Goal: Task Accomplishment & Management: Manage account settings

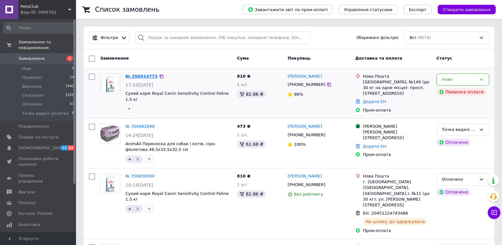
click at [129, 76] on link "№ 356914773" at bounding box center [142, 76] width 32 height 5
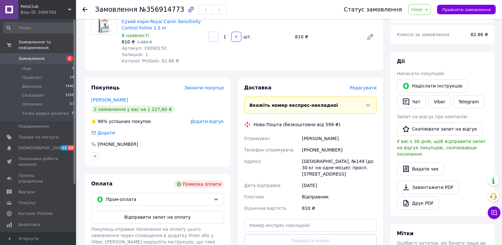
scroll to position [158, 0]
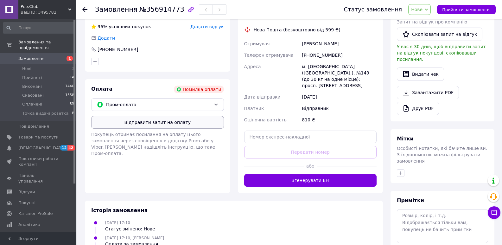
click at [164, 120] on button "Відправити запит на оплату" at bounding box center [157, 122] width 133 height 13
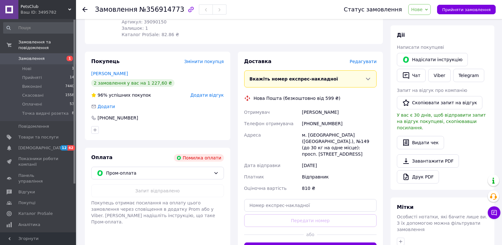
scroll to position [0, 0]
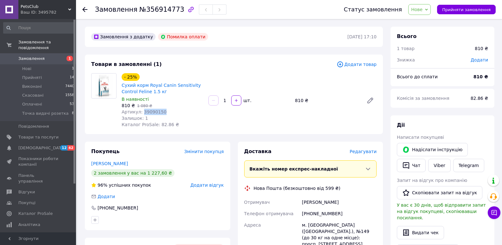
drag, startPoint x: 163, startPoint y: 111, endPoint x: 141, endPoint y: 111, distance: 21.6
click at [141, 111] on div "Артикул: 39090150" at bounding box center [163, 112] width 82 height 6
copy span "39090150"
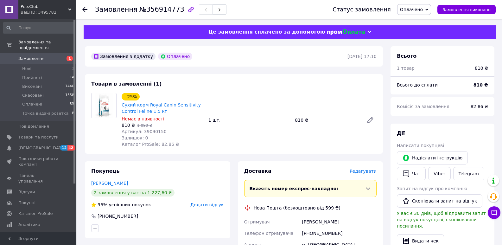
scroll to position [32, 0]
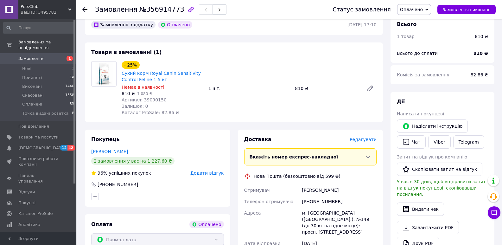
click at [22, 53] on link "Замовлення 1" at bounding box center [39, 58] width 78 height 11
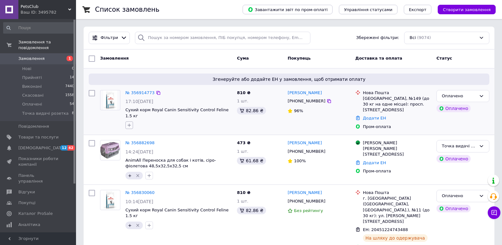
click at [129, 123] on icon "button" at bounding box center [129, 125] width 5 height 5
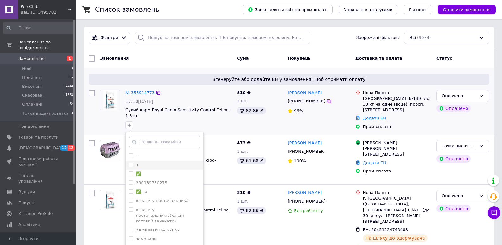
click at [133, 162] on label "+" at bounding box center [134, 165] width 10 height 6
click at [133, 163] on input "+" at bounding box center [131, 165] width 4 height 4
click at [132, 163] on input "+" at bounding box center [131, 165] width 4 height 4
checkbox input "true"
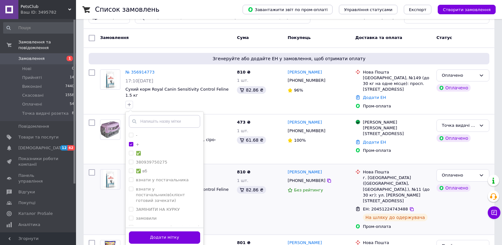
scroll to position [32, 0]
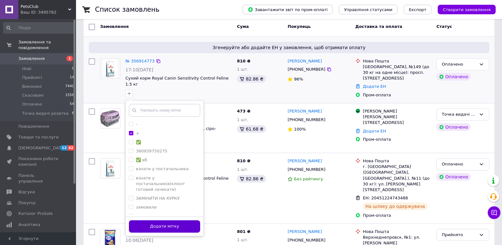
click at [189, 222] on button "Додати мітку" at bounding box center [164, 226] width 71 height 12
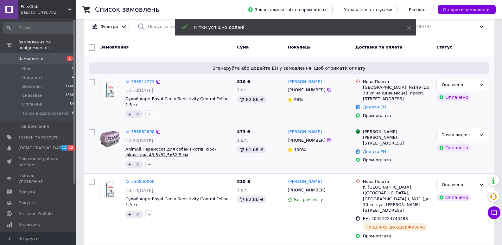
scroll to position [0, 0]
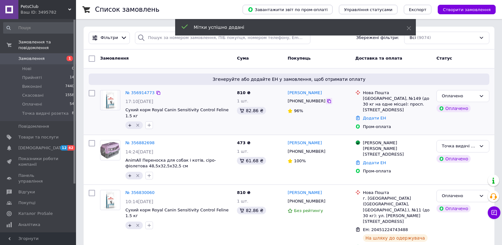
click at [327, 102] on icon at bounding box center [329, 101] width 5 height 5
